Goal: Check status: Check status

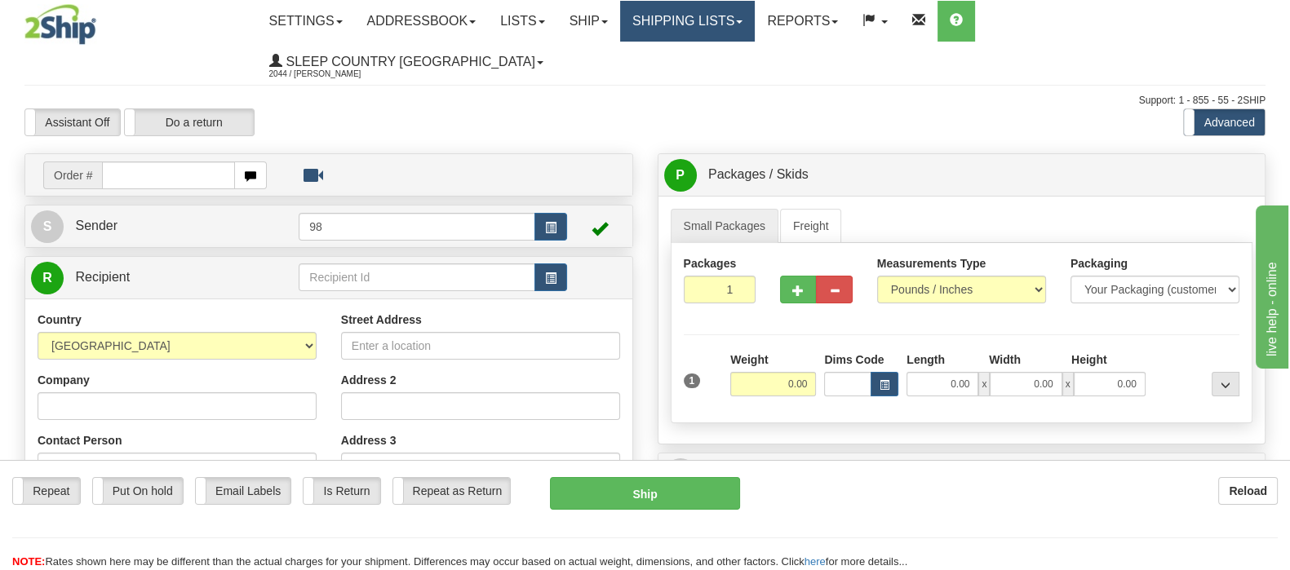
click at [755, 22] on link "Shipping lists" at bounding box center [687, 21] width 135 height 41
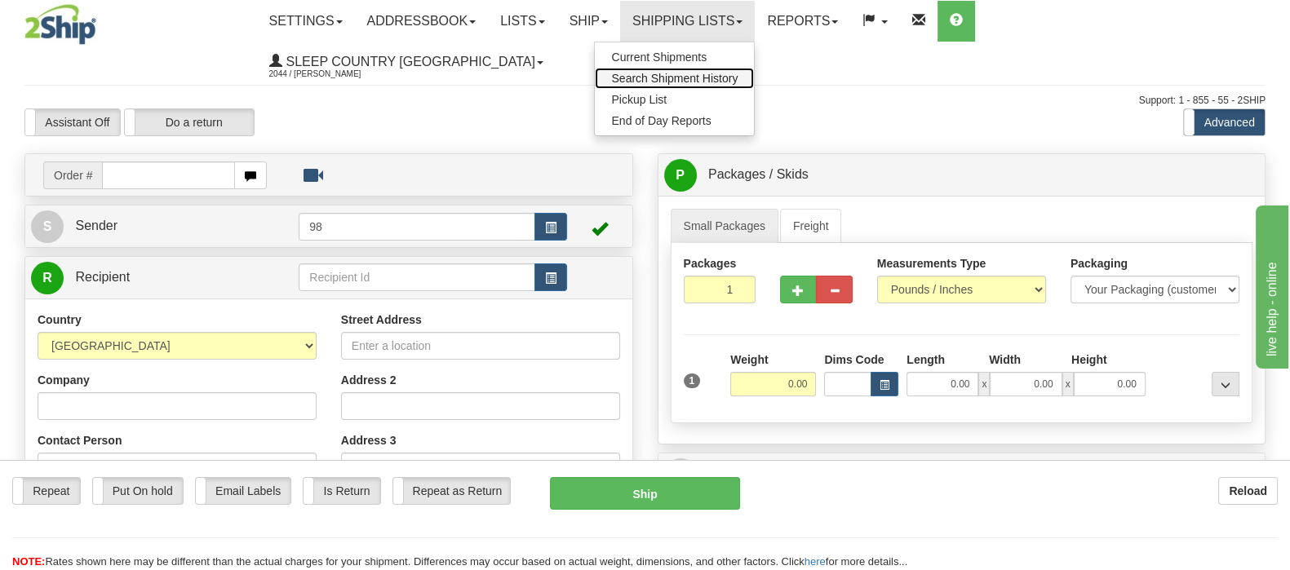
click at [738, 79] on span "Search Shipment History" at bounding box center [674, 78] width 126 height 13
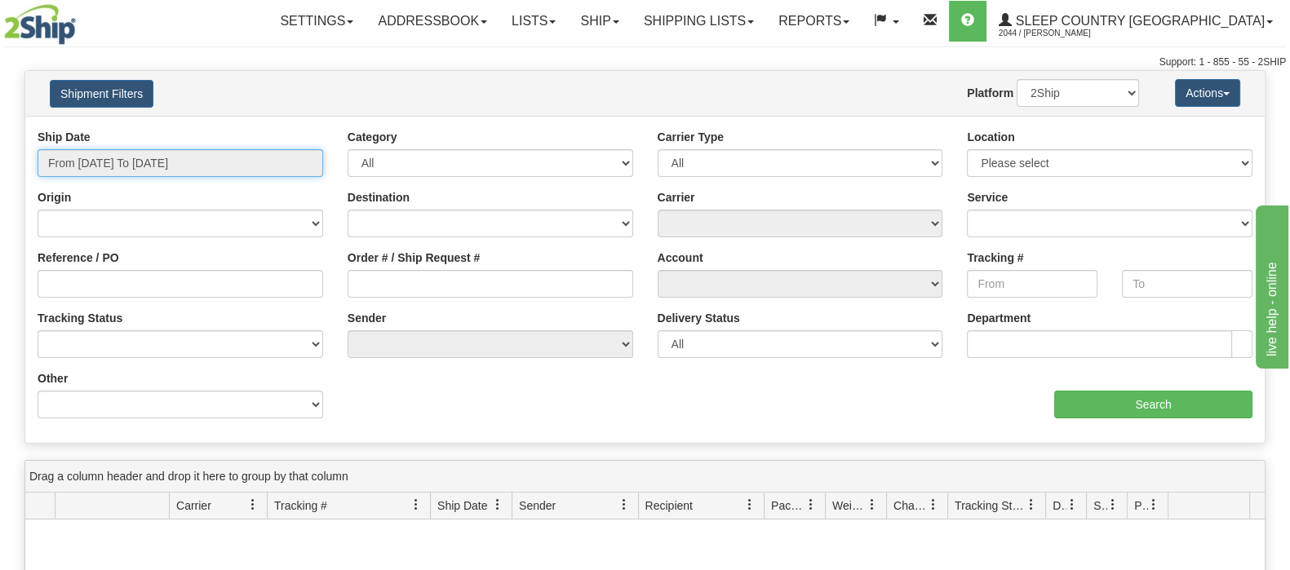
click at [166, 165] on input "From 08/10/2025 To 08/11/2025" at bounding box center [181, 163] width 286 height 28
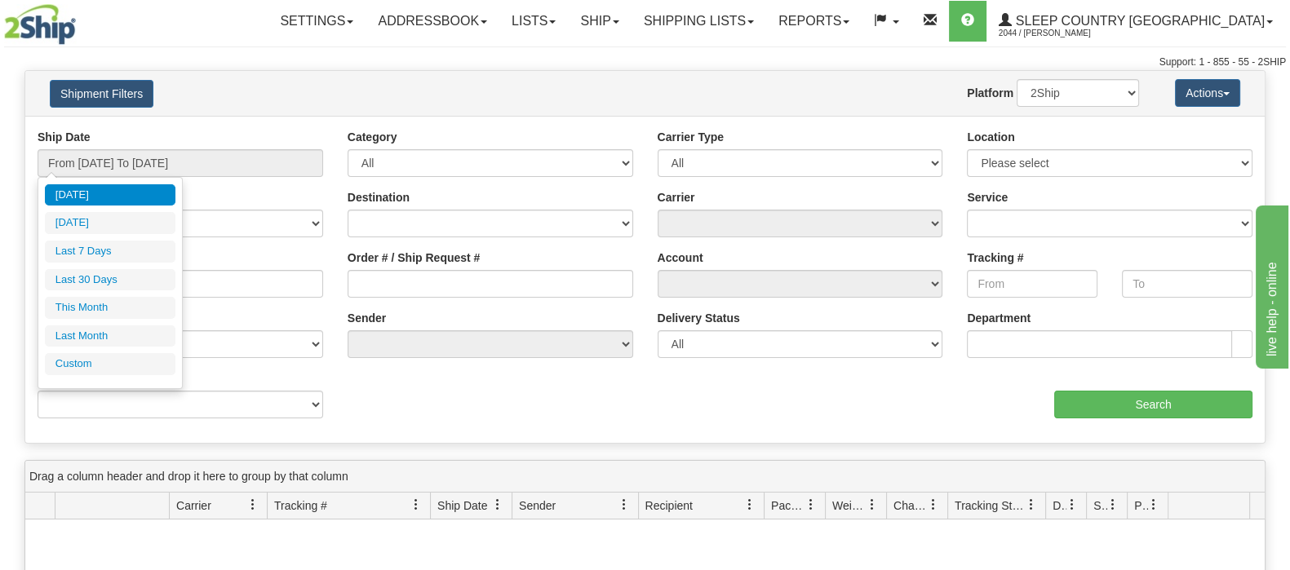
drag, startPoint x: 135, startPoint y: 287, endPoint x: 253, endPoint y: 284, distance: 118.4
click at [136, 286] on li "Last 30 Days" at bounding box center [110, 280] width 131 height 22
type input "From 07/13/2025 To 08/11/2025"
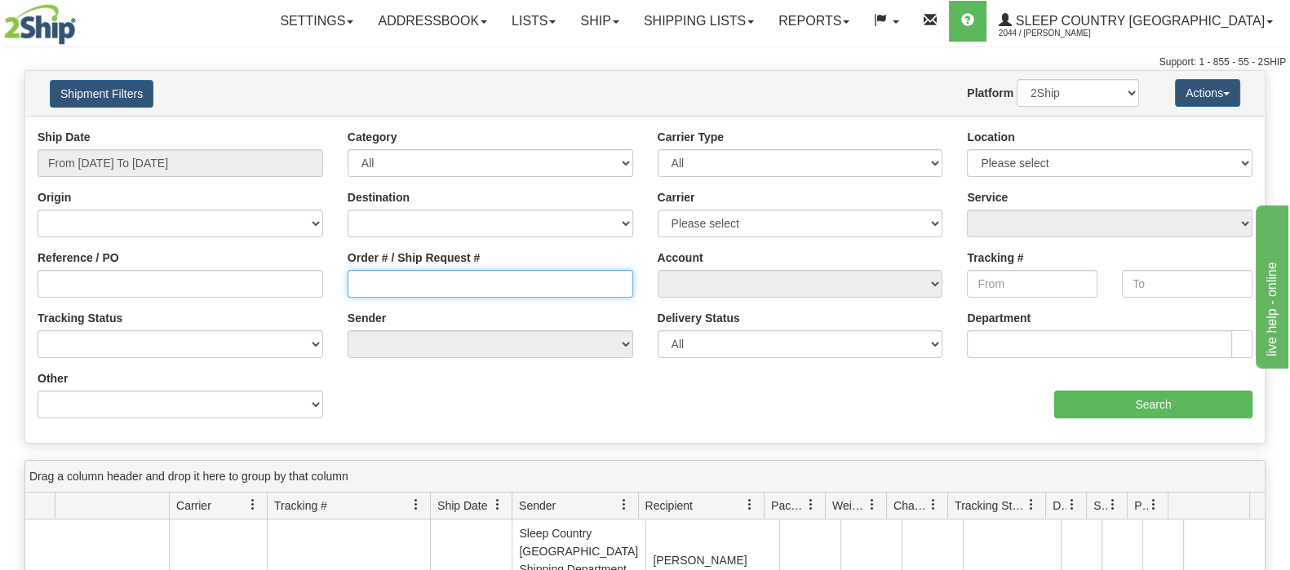
click at [421, 273] on input "Order # / Ship Request #" at bounding box center [491, 284] width 286 height 28
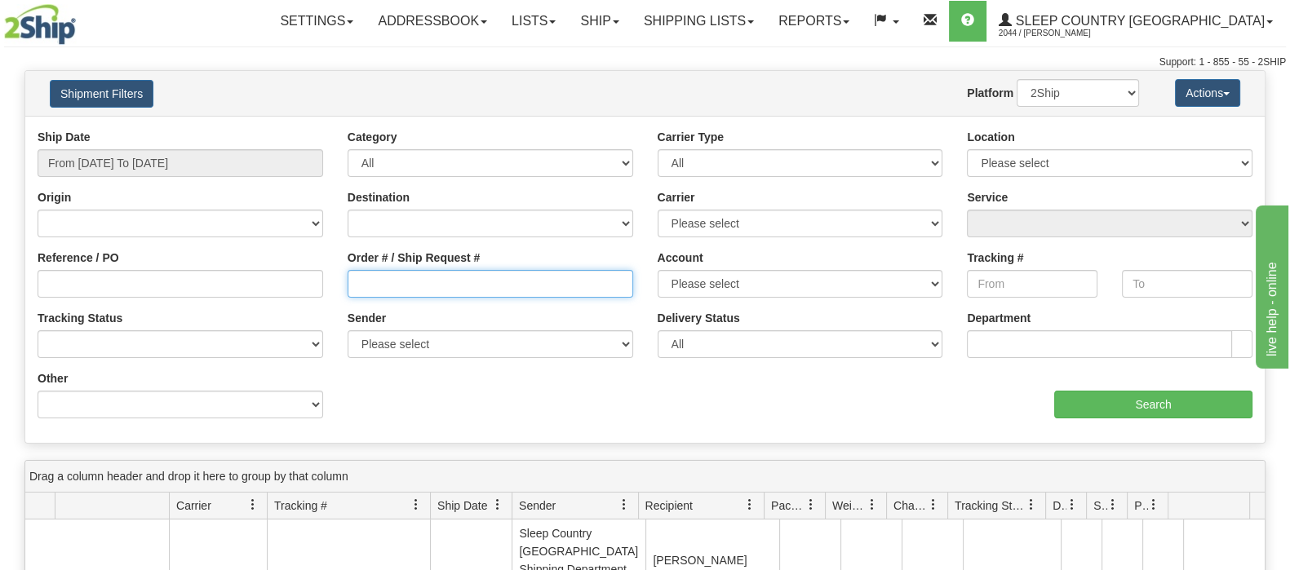
paste input "9000H945464"
type input "9000H945464"
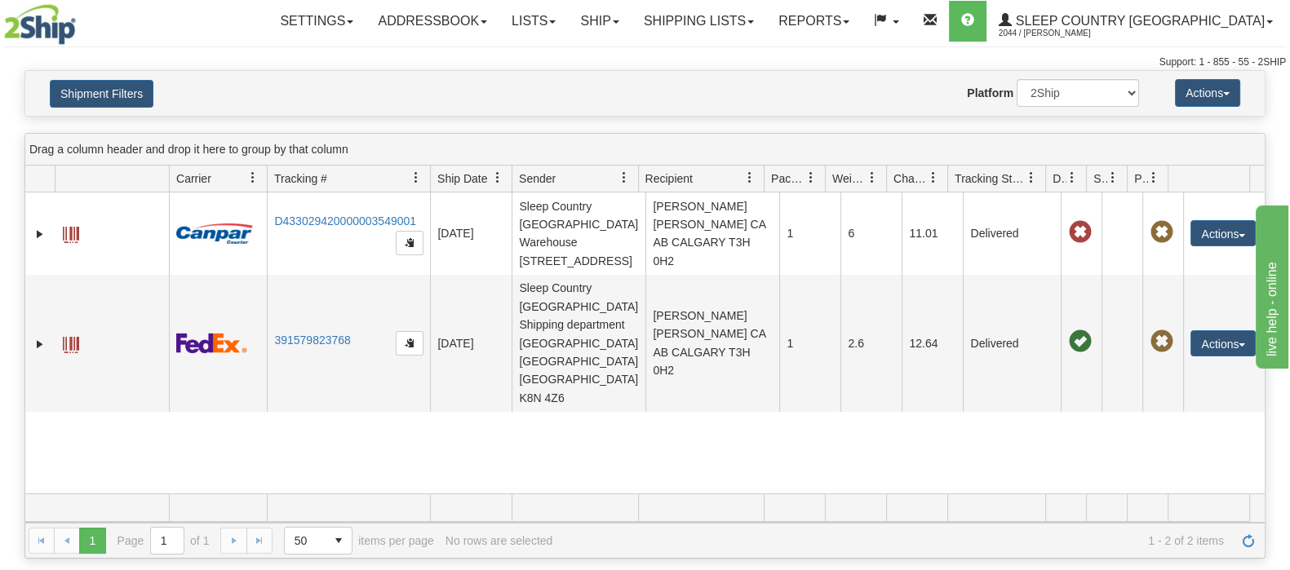
click at [614, 390] on div "31376551 2044 D433029420000003549001 07/31/2025 07/31/2025 11:31:43 AM Sleep Co…" at bounding box center [645, 343] width 1240 height 301
